Goal: Information Seeking & Learning: Understand process/instructions

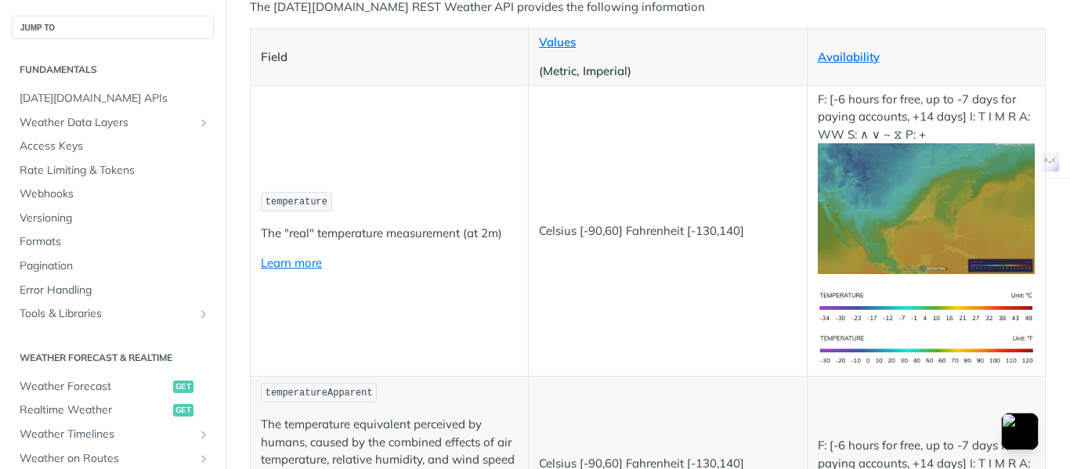
scroll to position [235, 0]
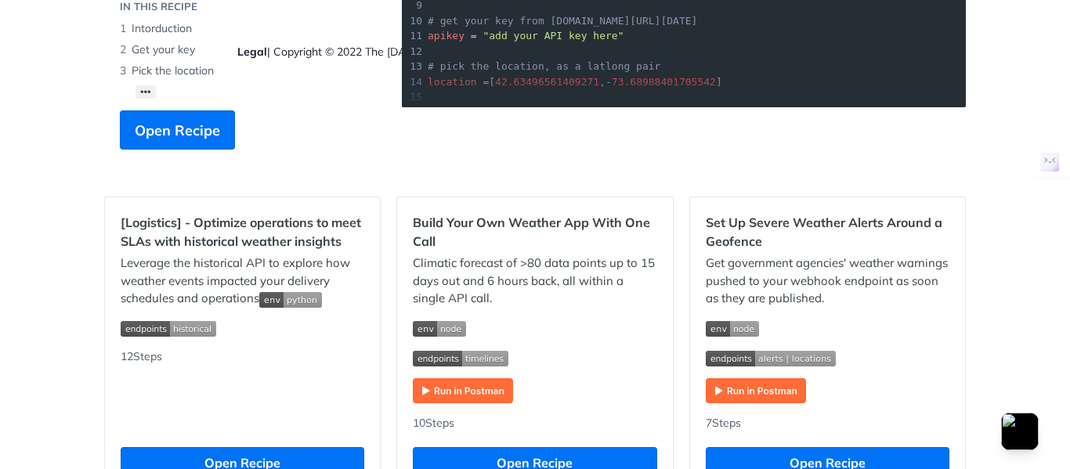
scroll to position [392, 0]
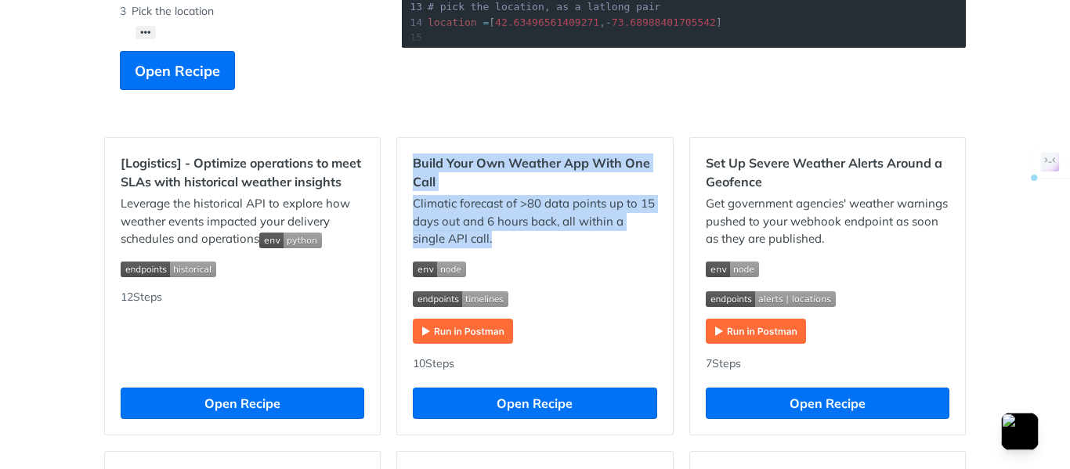
drag, startPoint x: 397, startPoint y: 167, endPoint x: 522, endPoint y: 232, distance: 141.2
click at [522, 232] on div "Build Your Own Weather App With One Call Climatic forecast of >80 data points u…" at bounding box center [534, 286] width 275 height 297
click at [522, 232] on p "Climatic forecast of >80 data points up to 15 days out and 6 hours back, all wi…" at bounding box center [535, 221] width 244 height 53
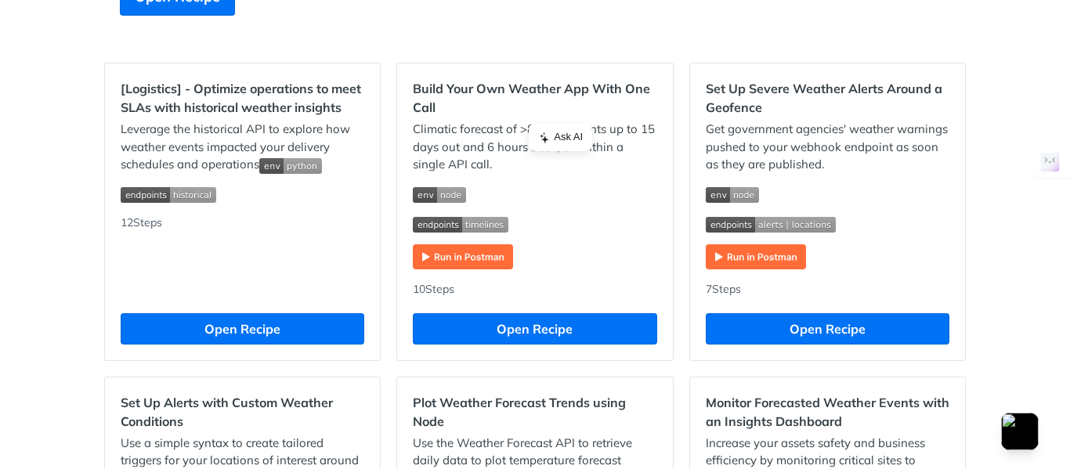
scroll to position [783, 0]
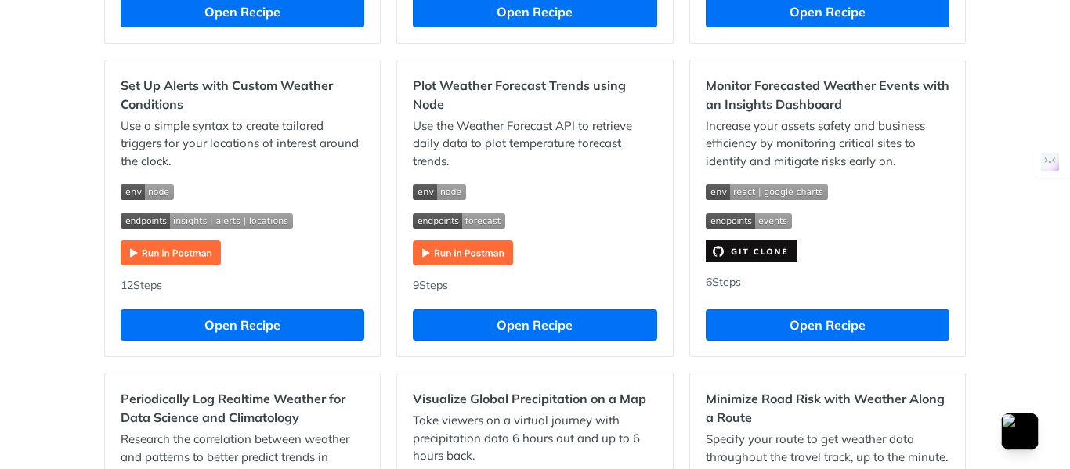
click at [604, 231] on div "Use the Weather Forecast API to retrieve daily data to plot temperature forecas…" at bounding box center [535, 192] width 244 height 149
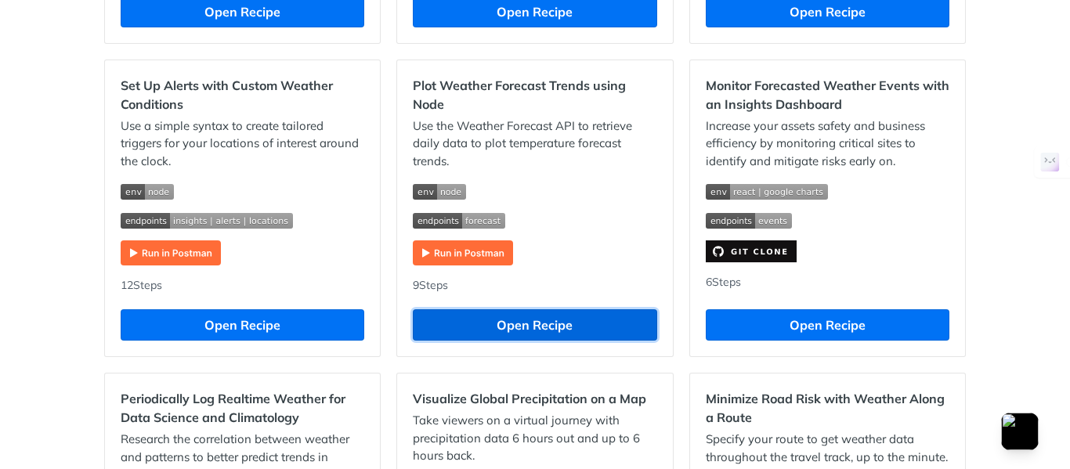
click at [503, 331] on button "Open Recipe" at bounding box center [535, 324] width 244 height 31
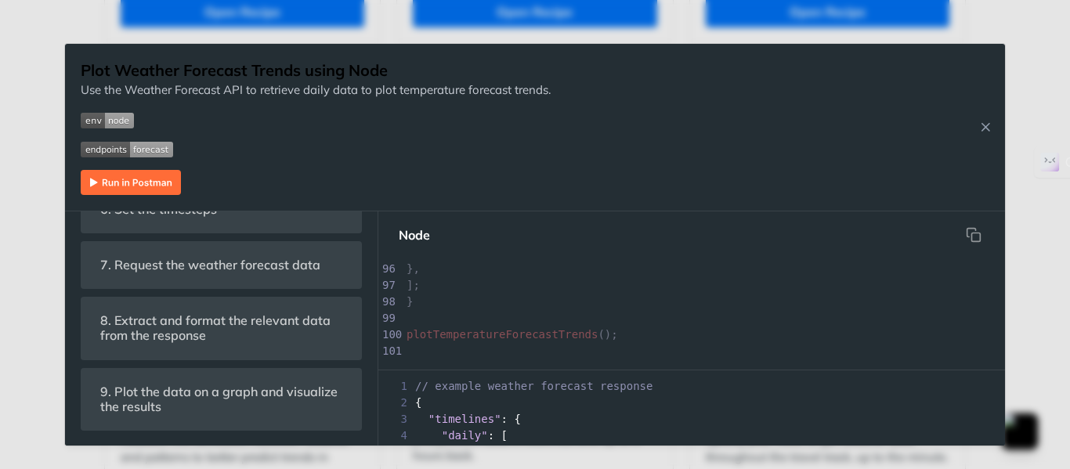
scroll to position [1620, 0]
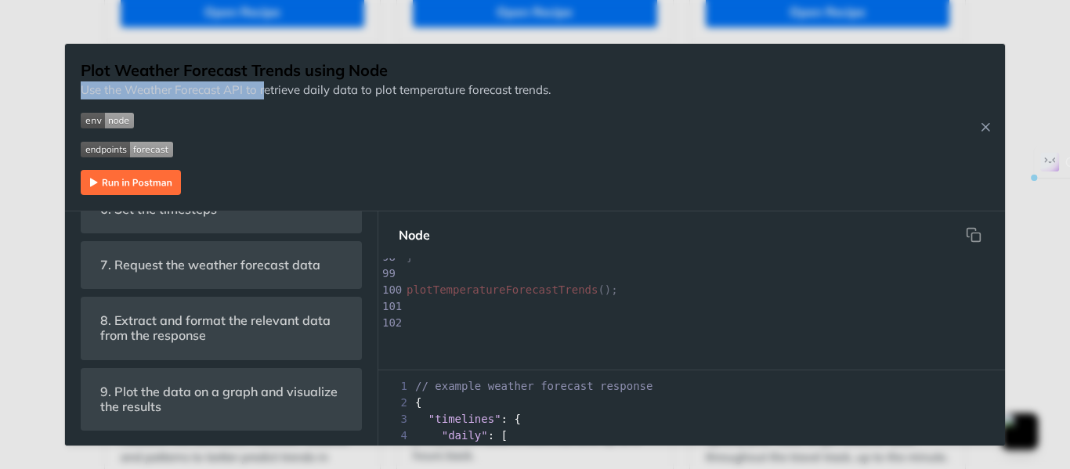
drag, startPoint x: 273, startPoint y: 81, endPoint x: 518, endPoint y: 75, distance: 245.3
click at [518, 75] on div "Plot Weather Forecast Trends using Node Use the Weather Forecast API to retriev…" at bounding box center [316, 128] width 470 height 136
click at [518, 75] on h1 "Plot Weather Forecast Trends using Node" at bounding box center [316, 71] width 470 height 22
click at [979, 121] on icon "Close Recipe" at bounding box center [985, 127] width 14 height 14
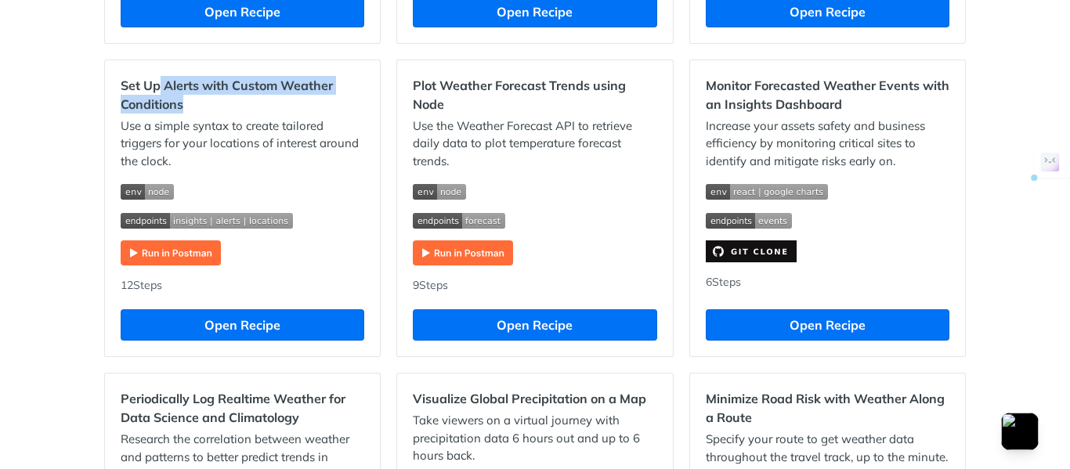
drag, startPoint x: 151, startPoint y: 88, endPoint x: 190, endPoint y: 111, distance: 45.7
click at [190, 111] on h2 "Set Up Alerts with Custom Weather Conditions" at bounding box center [243, 95] width 244 height 38
drag, startPoint x: 190, startPoint y: 111, endPoint x: 116, endPoint y: 87, distance: 78.3
click at [121, 87] on h2 "Set Up Alerts with Custom Weather Conditions" at bounding box center [243, 95] width 244 height 38
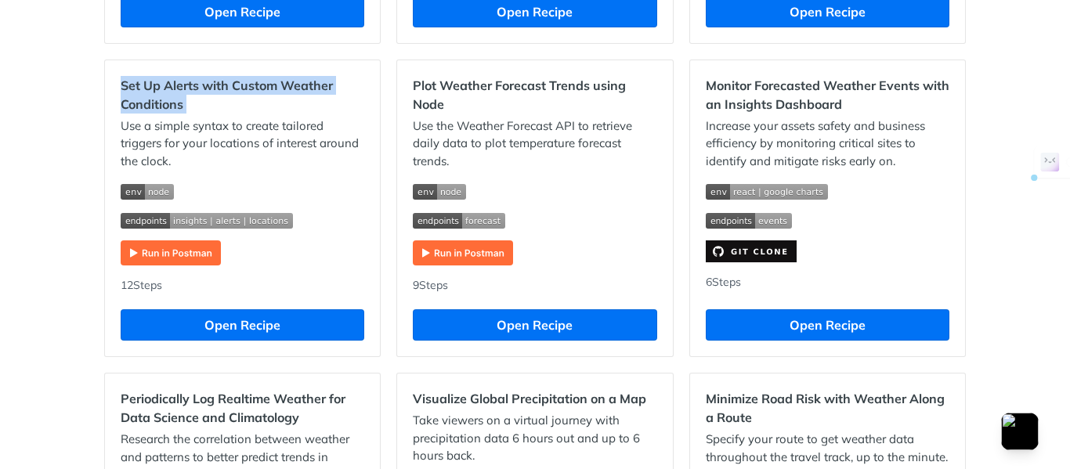
click at [121, 87] on h2 "Set Up Alerts with Custom Weather Conditions" at bounding box center [243, 95] width 244 height 38
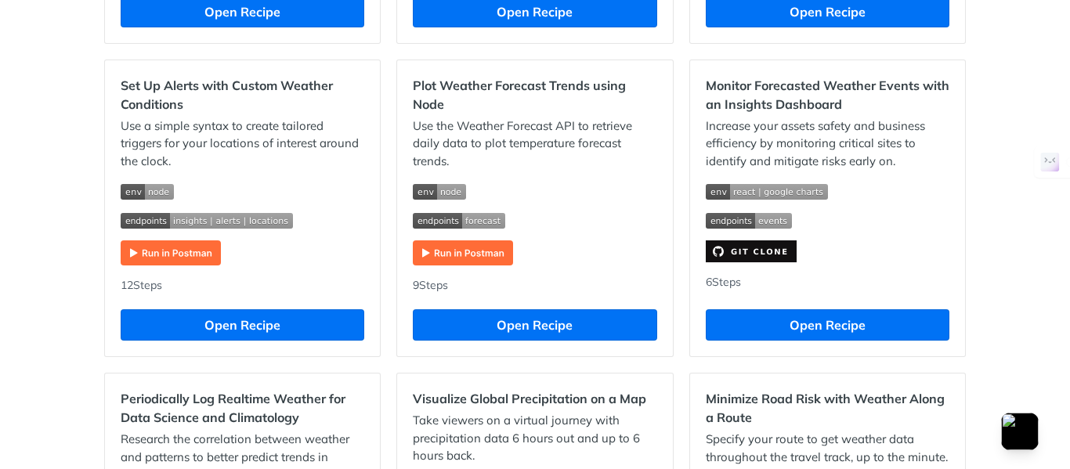
click at [121, 87] on h2 "Set Up Alerts with Custom Weather Conditions" at bounding box center [243, 95] width 244 height 38
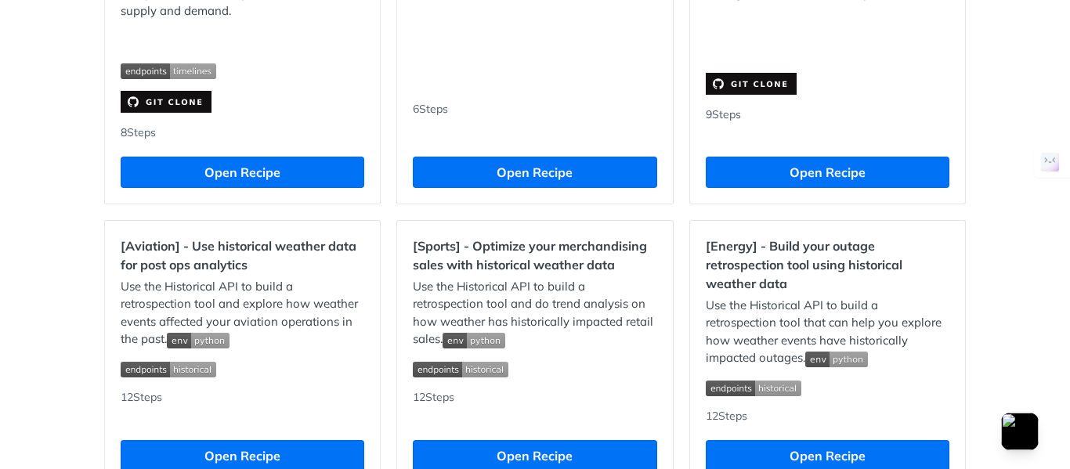
scroll to position [1253, 0]
